Goal: Ask a question

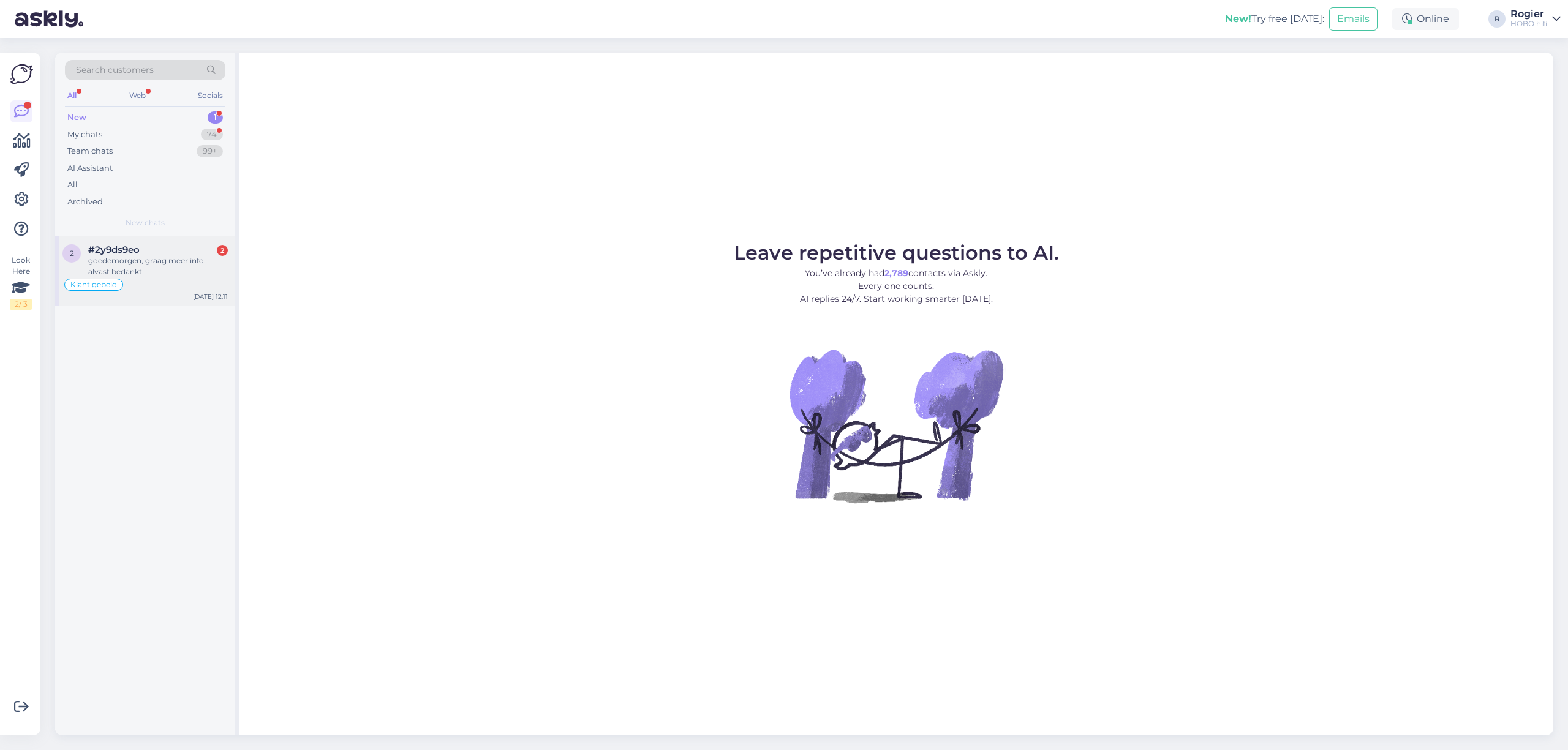
click at [150, 255] on div "goedemorgen, graag meer info. alvast bedankt" at bounding box center [158, 266] width 139 height 22
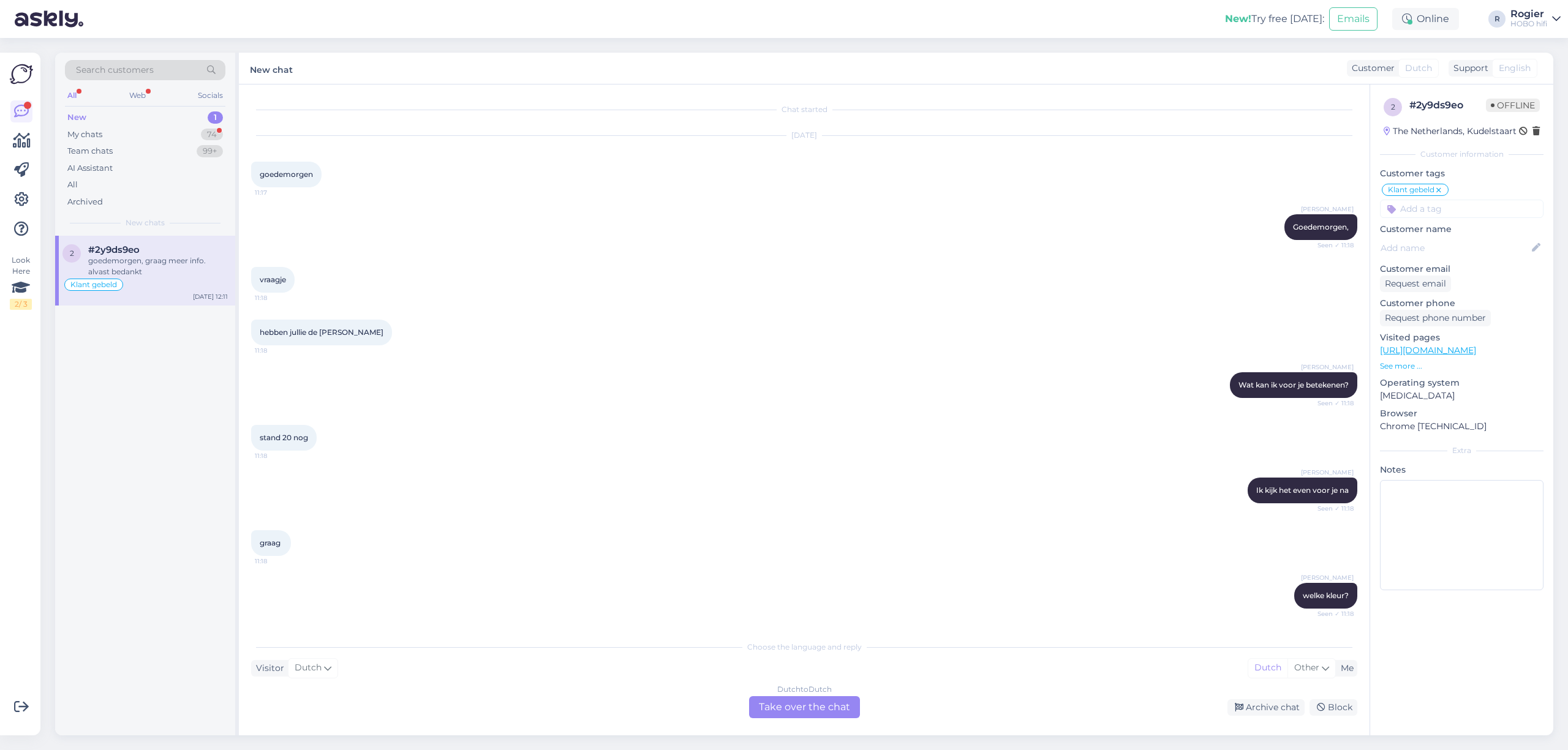
scroll to position [1495, 0]
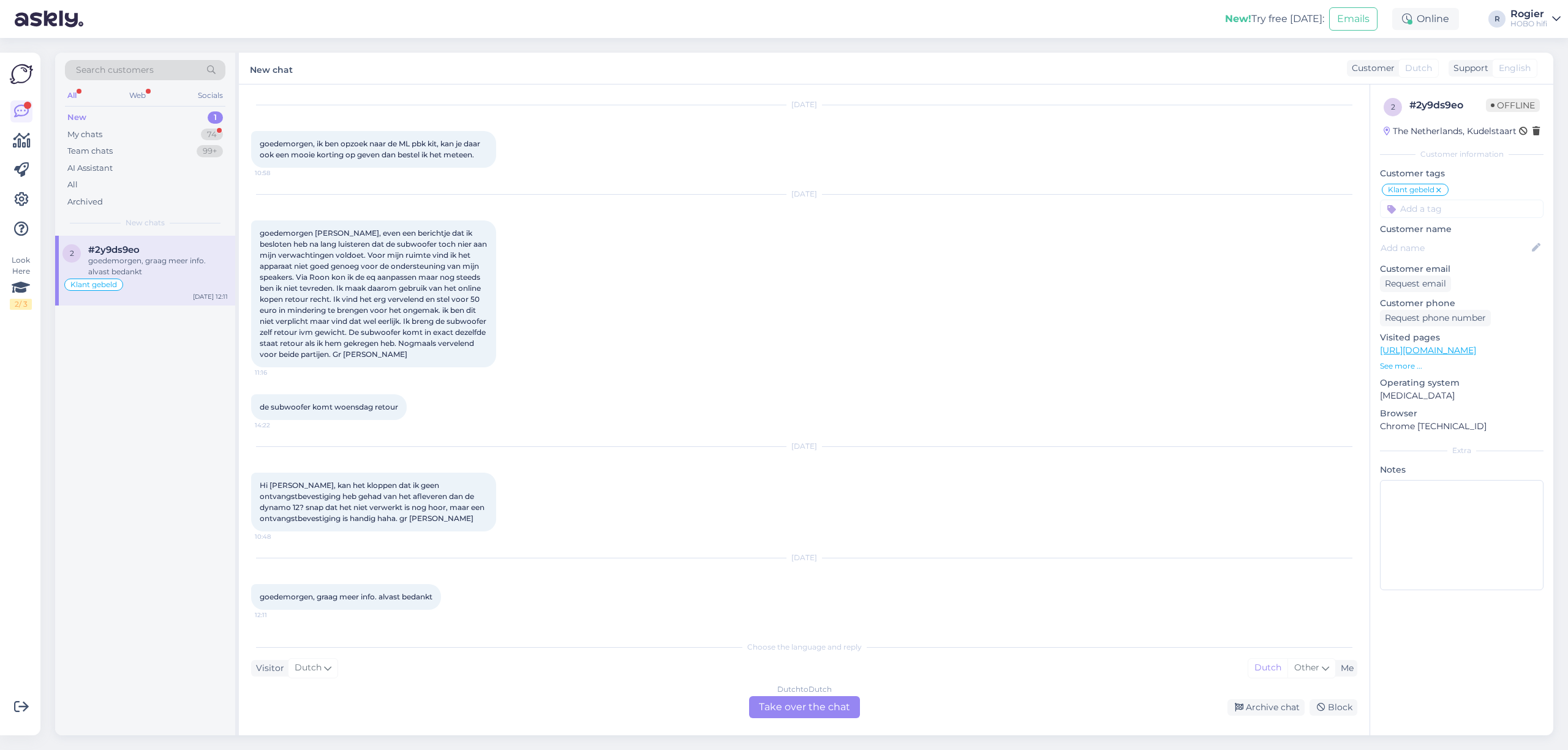
click at [812, 711] on div "Dutch to Dutch Take over the chat" at bounding box center [804, 708] width 110 height 22
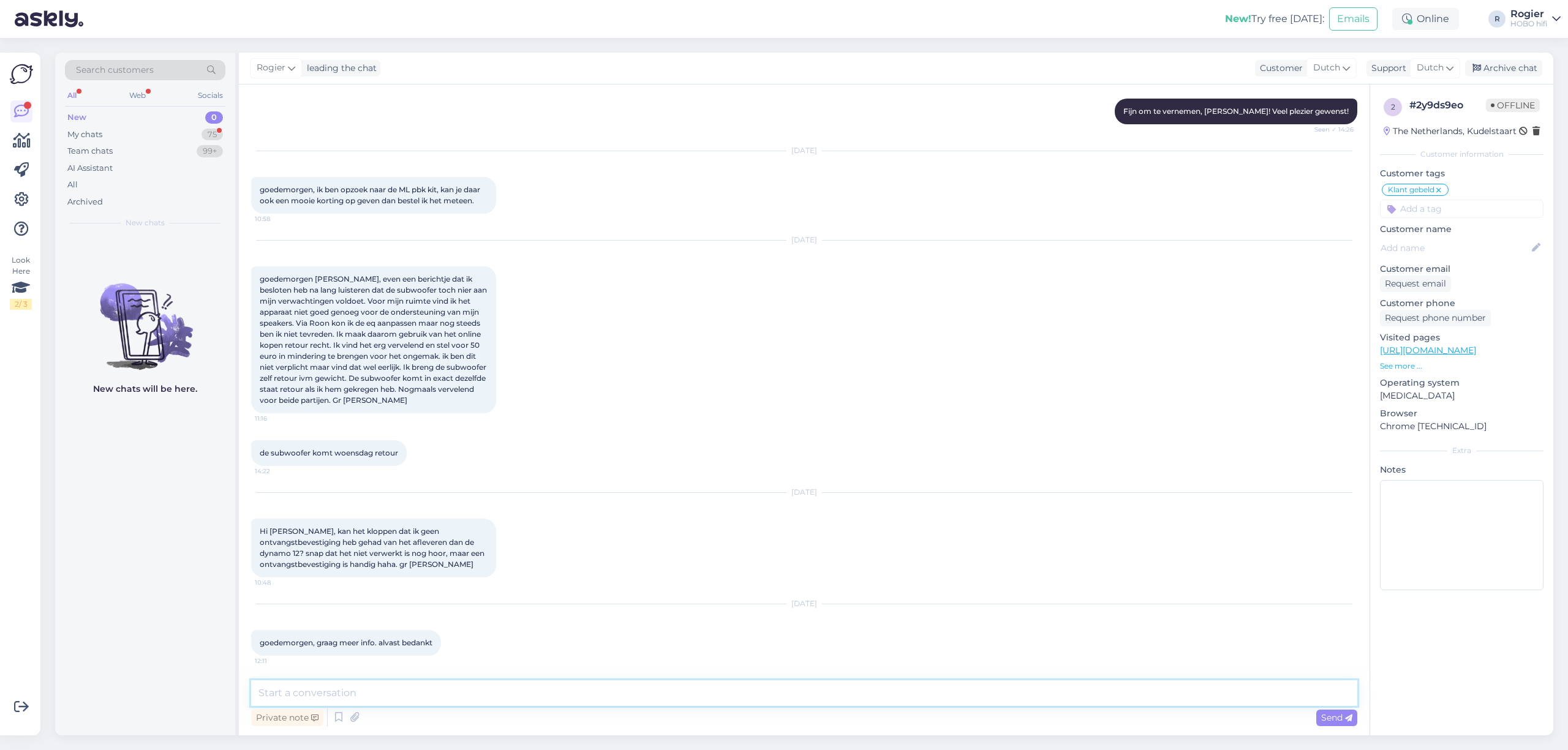
click at [435, 700] on textarea at bounding box center [803, 693] width 1106 height 26
click at [397, 694] on textarea "Goedemorgen, [PERSON_NAME] uw reour verwerkt is door het magazijn zal ik u info…" at bounding box center [803, 693] width 1106 height 26
click at [822, 681] on textarea "Goedemorgen, [PERSON_NAME] uw retour verwerkt is door het magazijn zal ik u inf…" at bounding box center [803, 693] width 1106 height 26
type textarea "Goedemorgen, [PERSON_NAME] uw retour verwerkt is door het magazijn zal ik u inf…"
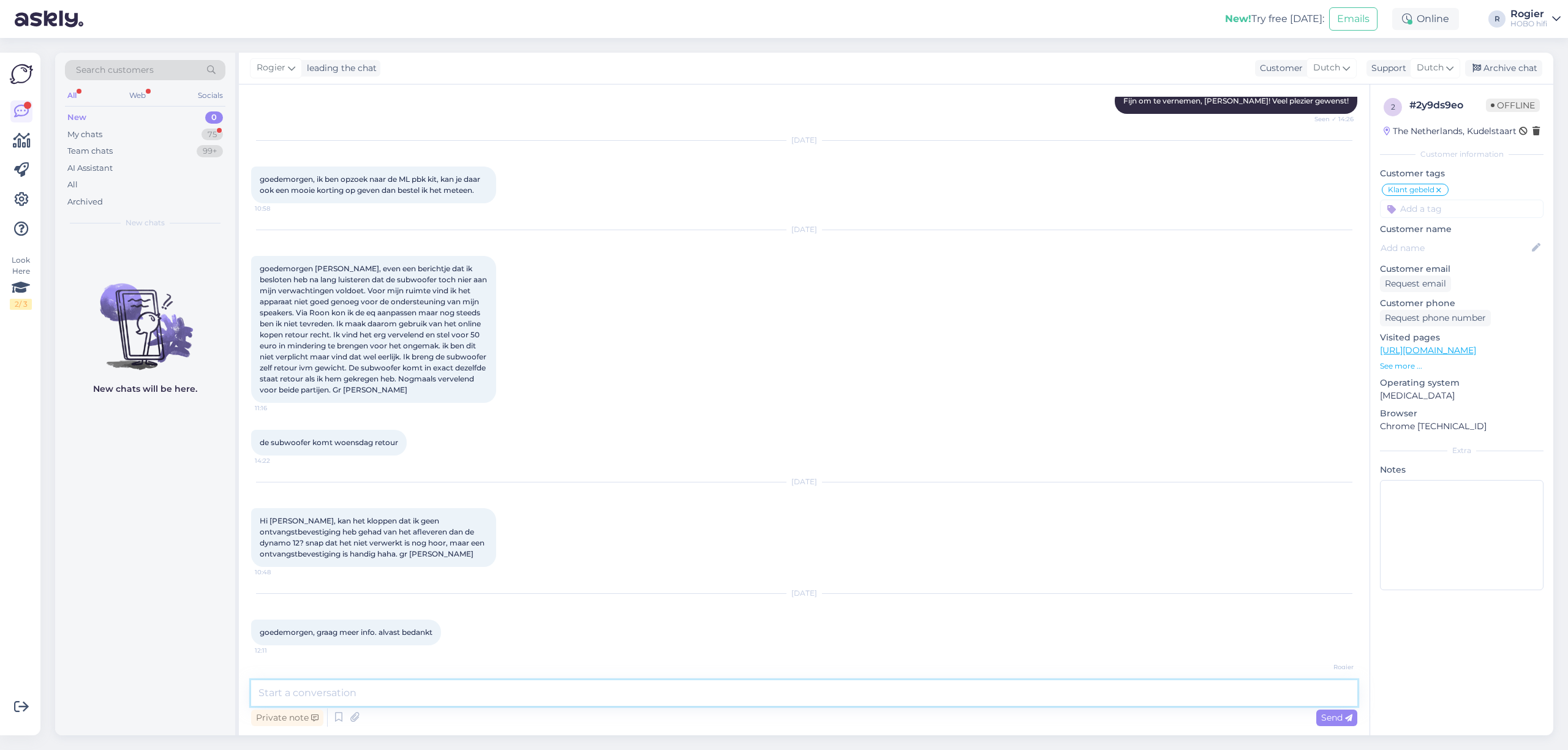
scroll to position [1523, 0]
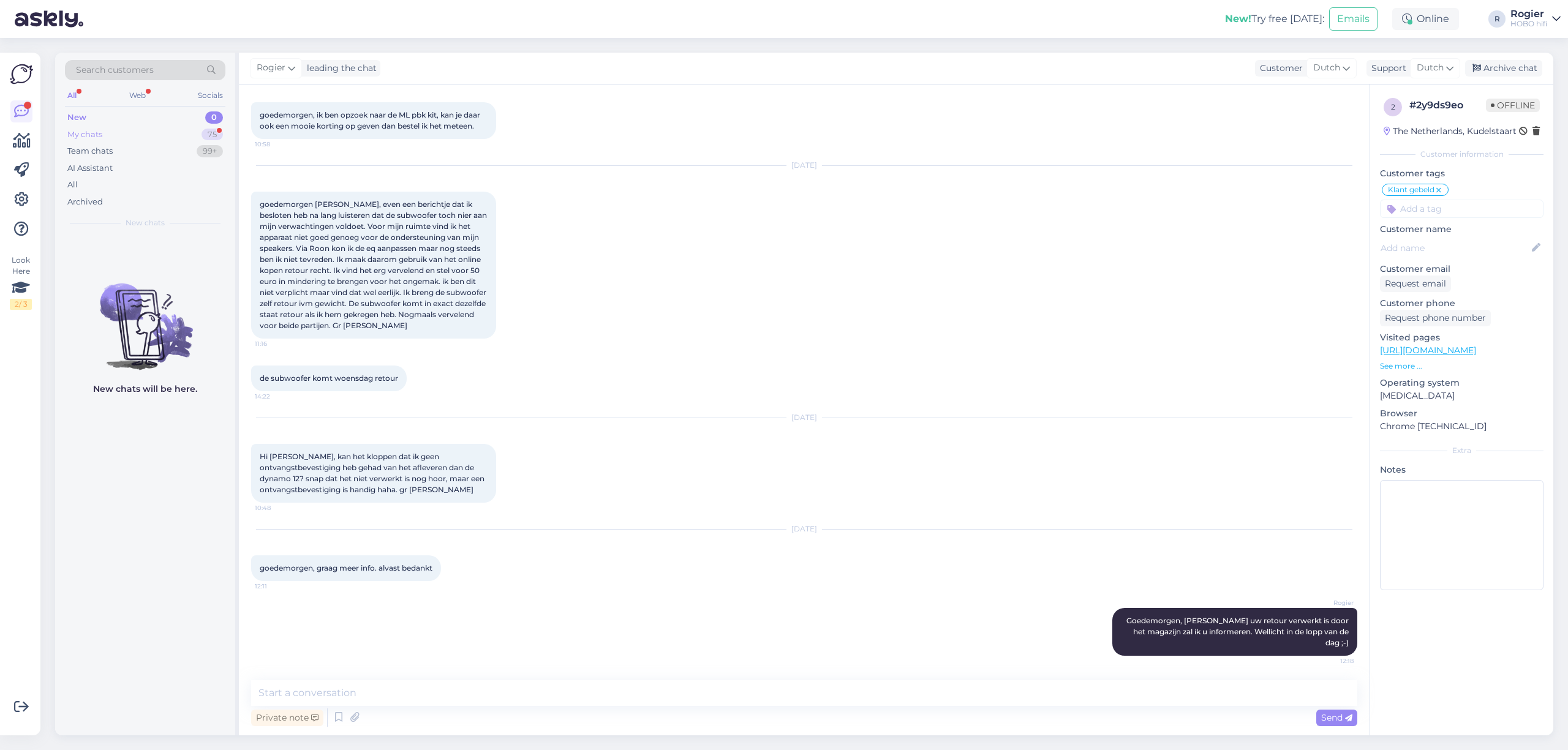
click at [131, 136] on div "My chats 75" at bounding box center [145, 135] width 161 height 17
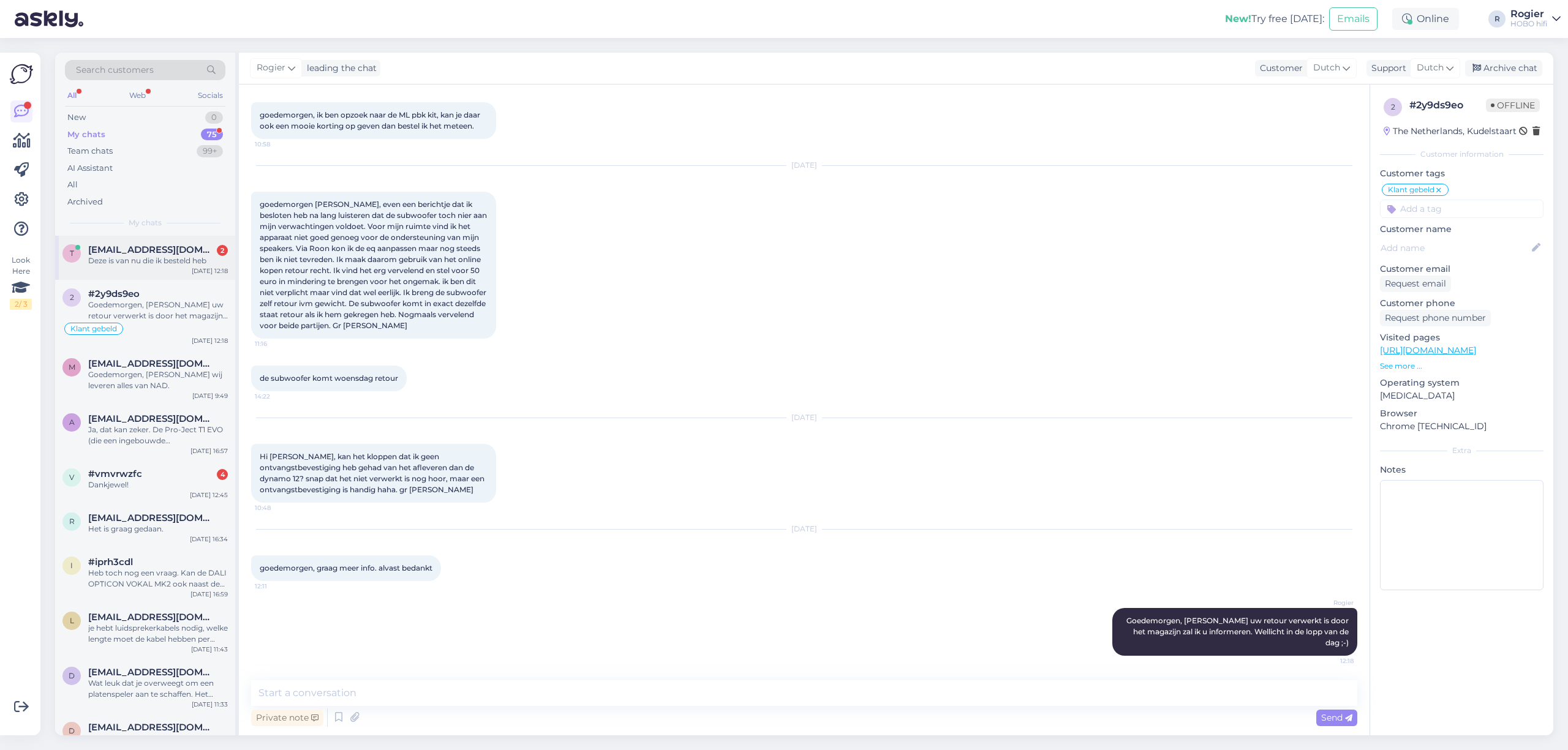
click at [161, 256] on div "Deze is van nu die ik besteld heb" at bounding box center [158, 261] width 139 height 11
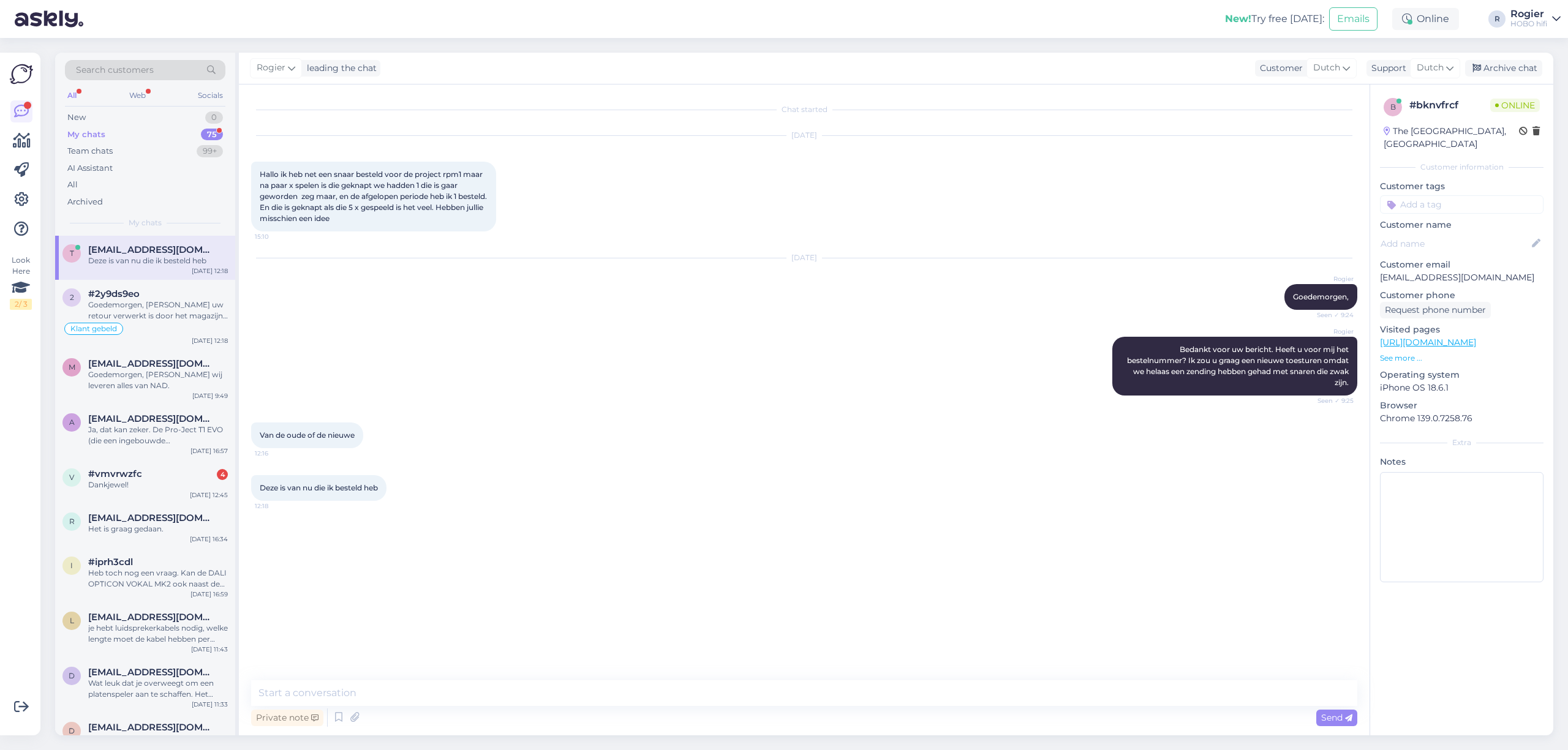
scroll to position [0, 0]
click at [360, 708] on icon at bounding box center [355, 717] width 17 height 18
click at [397, 679] on div "Chat started [DATE] Hallo ik heb net een snaar besteld voor de project rpm1 maa…" at bounding box center [804, 410] width 1131 height 651
click at [402, 687] on textarea at bounding box center [803, 693] width 1106 height 26
type textarea "van de laatste bestelling als het kan"
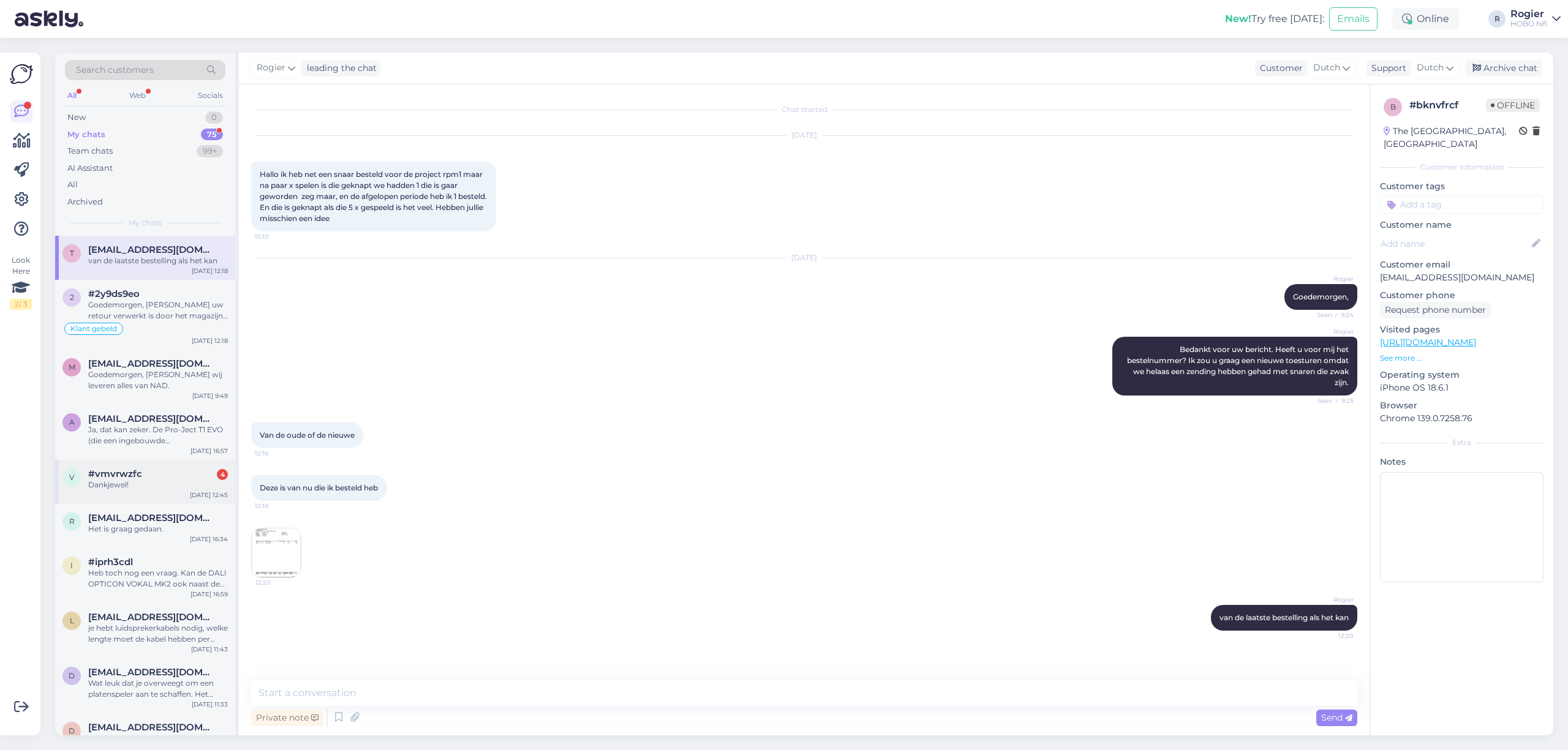
click at [132, 484] on div "Dankjewel!" at bounding box center [158, 485] width 139 height 11
